Goal: Information Seeking & Learning: Learn about a topic

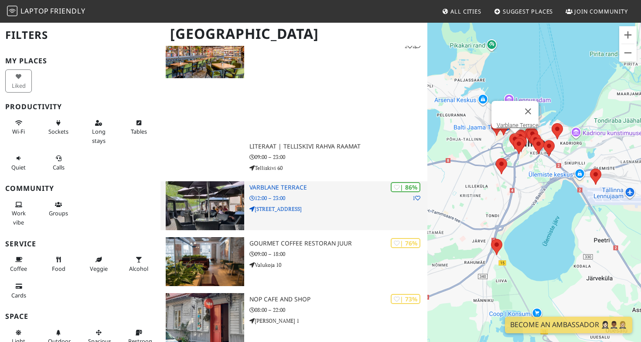
scroll to position [394, 0]
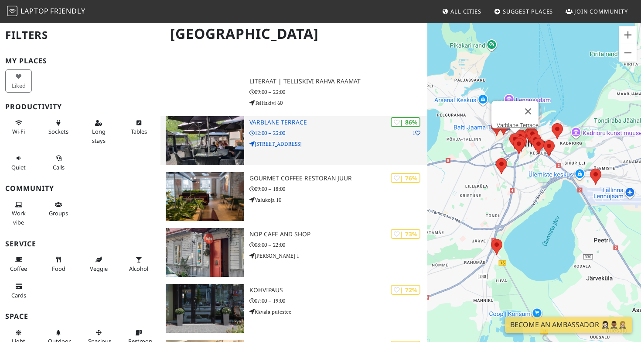
click at [298, 121] on h3 "Varblane Terrace" at bounding box center [338, 122] width 178 height 7
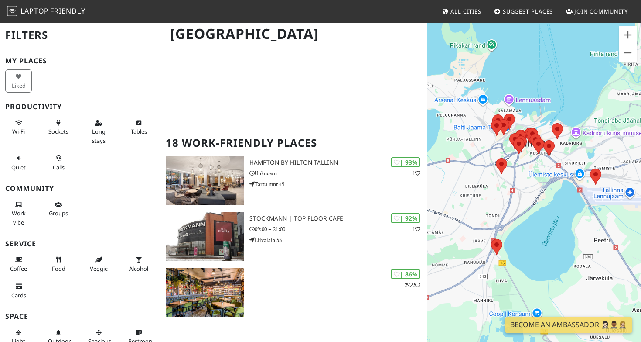
scroll to position [99, 0]
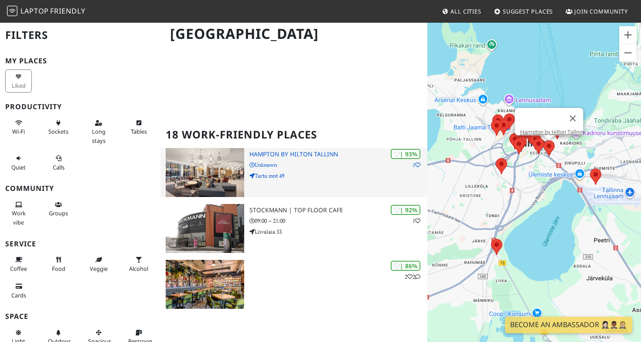
click at [307, 155] on h3 "Hampton by Hilton Tallinn" at bounding box center [338, 153] width 178 height 7
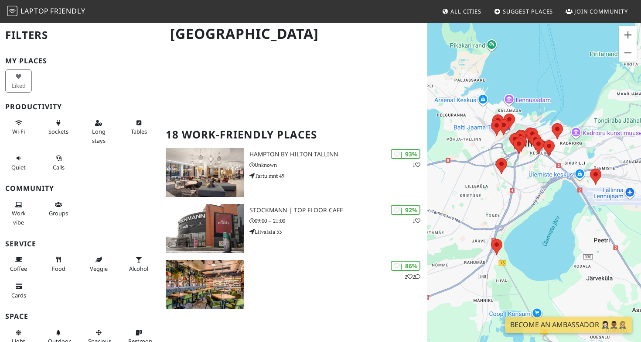
click at [410, 0] on nav "Laptop Friendly All Cities Suggest Places Join Community" at bounding box center [320, 11] width 641 height 23
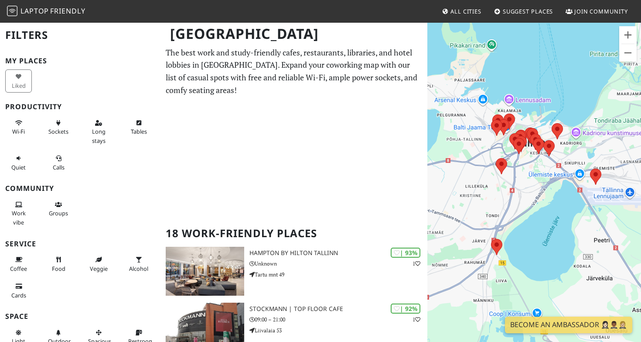
scroll to position [233, 0]
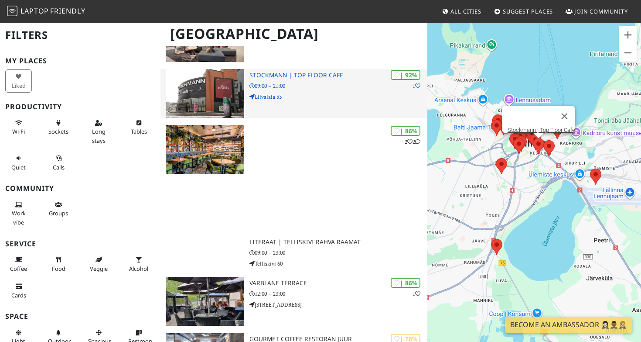
click at [328, 106] on div "| 92% 1 Stockmann | Top Floor Cafe 09:00 – 21:00 Liivalaia 53" at bounding box center [338, 93] width 178 height 49
click at [328, 97] on p "Liivalaia 53" at bounding box center [338, 96] width 178 height 8
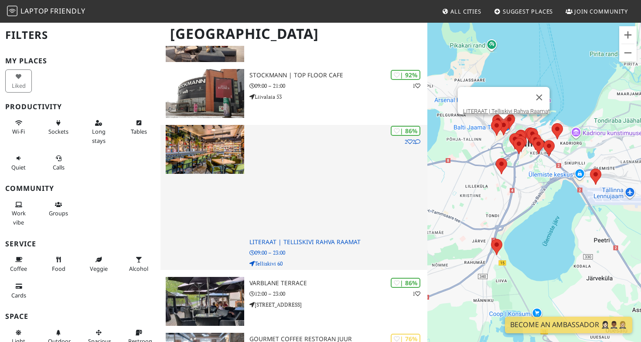
click at [304, 248] on p "09:00 – 23:00" at bounding box center [338, 252] width 178 height 8
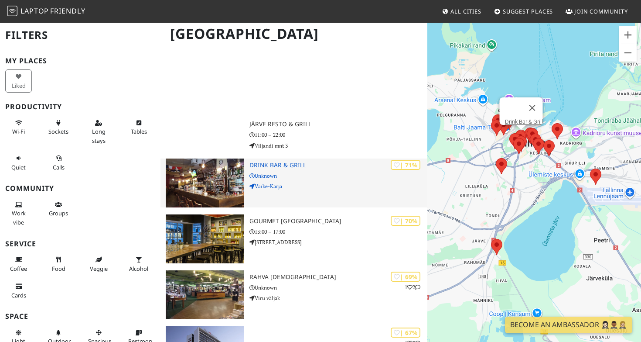
scroll to position [777, 0]
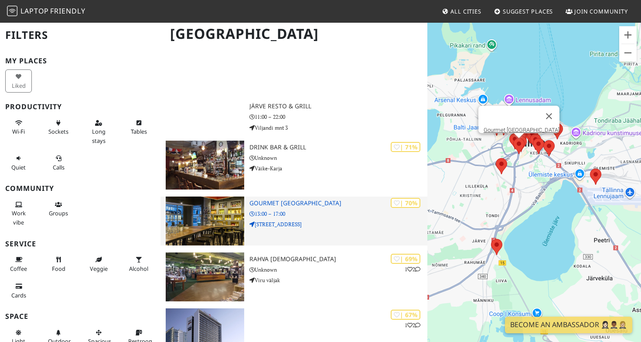
click at [297, 201] on h3 "Gourmet Coffee City" at bounding box center [338, 202] width 178 height 7
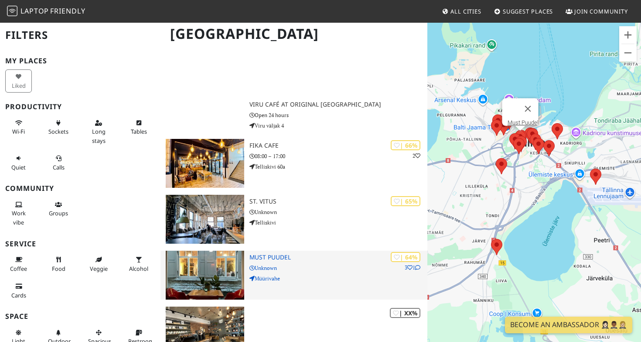
scroll to position [1100, 0]
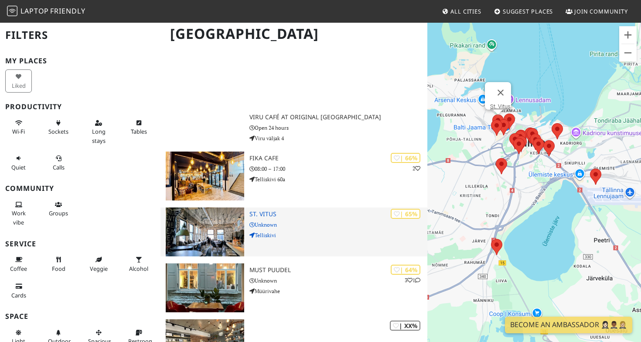
click at [253, 210] on h3 "St. Vitus" at bounding box center [338, 213] width 178 height 7
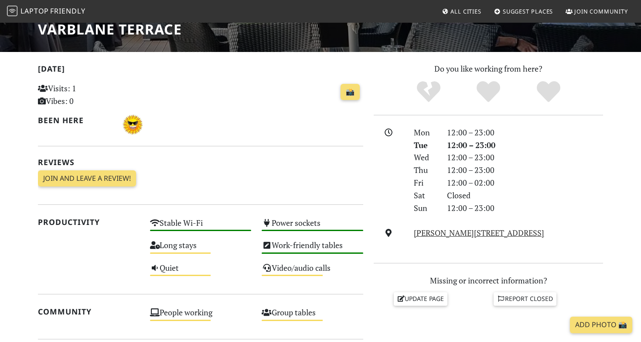
scroll to position [161, 0]
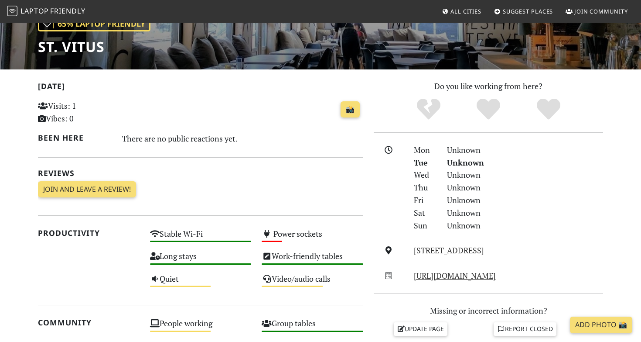
scroll to position [126, 0]
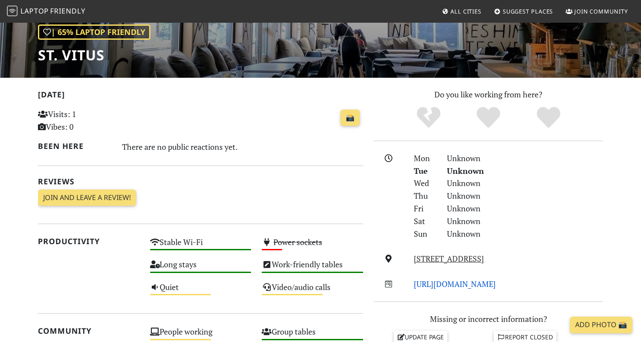
click at [454, 280] on link "[URL][DOMAIN_NAME]" at bounding box center [455, 283] width 82 height 10
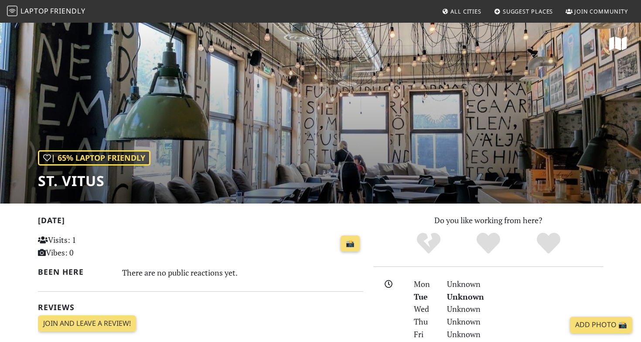
scroll to position [0, 0]
